Goal: Information Seeking & Learning: Find specific fact

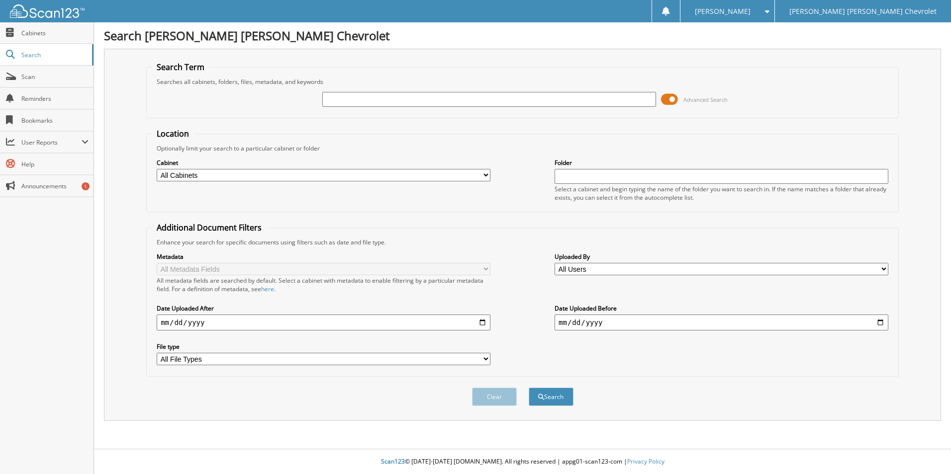
drag, startPoint x: 378, startPoint y: 92, endPoint x: 366, endPoint y: 98, distance: 14.7
paste input "[US_VEHICLE_IDENTIFICATION_NUMBER]"
type input "[US_VEHICLE_IDENTIFICATION_NUMBER]"
click at [529, 388] on button "Search" at bounding box center [551, 397] width 45 height 18
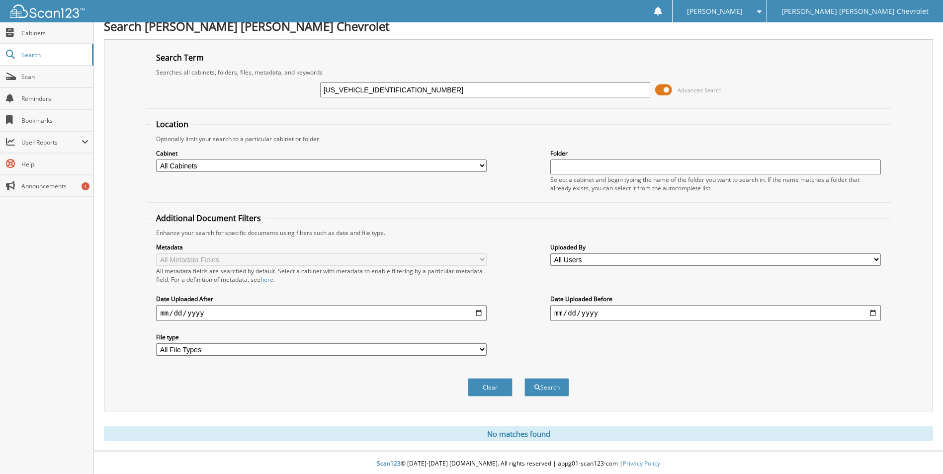
scroll to position [12, 0]
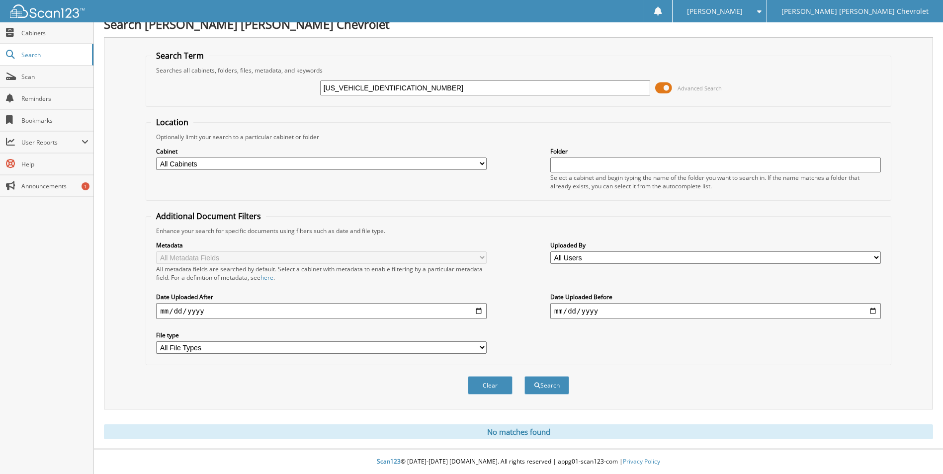
drag, startPoint x: 478, startPoint y: 94, endPoint x: 140, endPoint y: 97, distance: 338.7
click at [140, 97] on div "Search Term Searches all cabinets, folders, files, metadata, and keywords [US_V…" at bounding box center [519, 223] width 830 height 372
type input "[PERSON_NAME]"
click at [525, 376] on button "Search" at bounding box center [547, 385] width 45 height 18
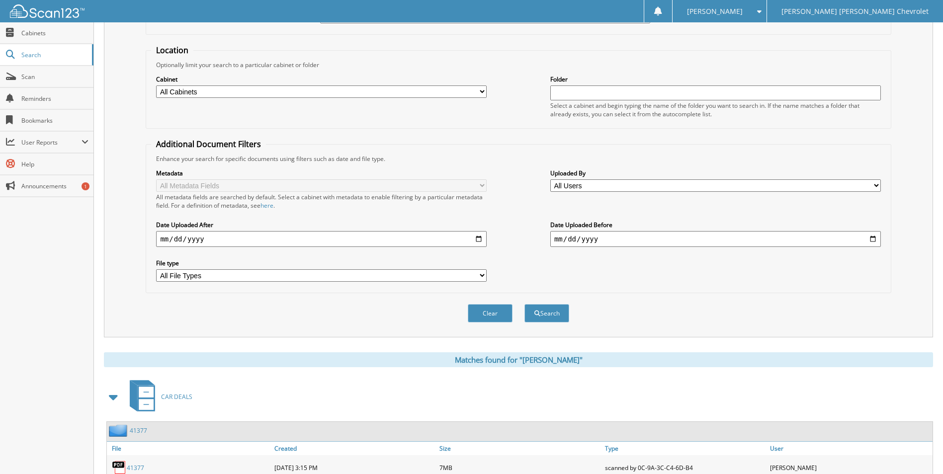
scroll to position [137, 0]
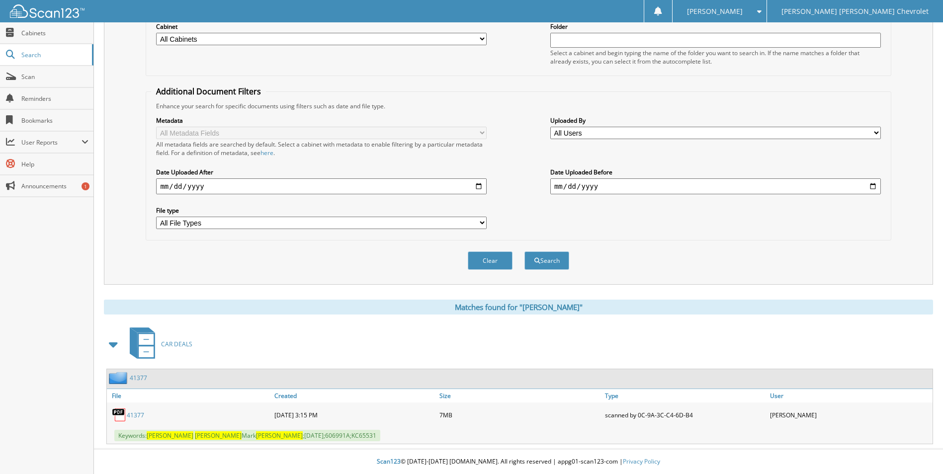
click at [134, 417] on link "41377" at bounding box center [135, 415] width 17 height 8
click at [135, 418] on link "41377" at bounding box center [135, 415] width 17 height 8
